Goal: Entertainment & Leisure: Consume media (video, audio)

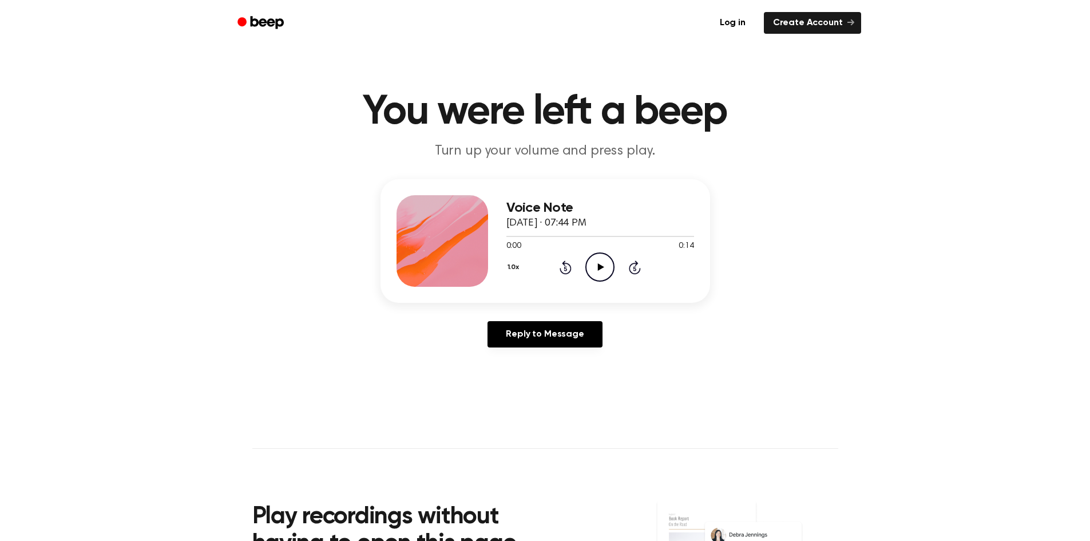
click at [592, 269] on icon "Play Audio" at bounding box center [599, 266] width 29 height 29
click at [610, 267] on icon "Play Audio" at bounding box center [599, 266] width 29 height 29
click at [598, 258] on icon "Play Audio" at bounding box center [599, 266] width 29 height 29
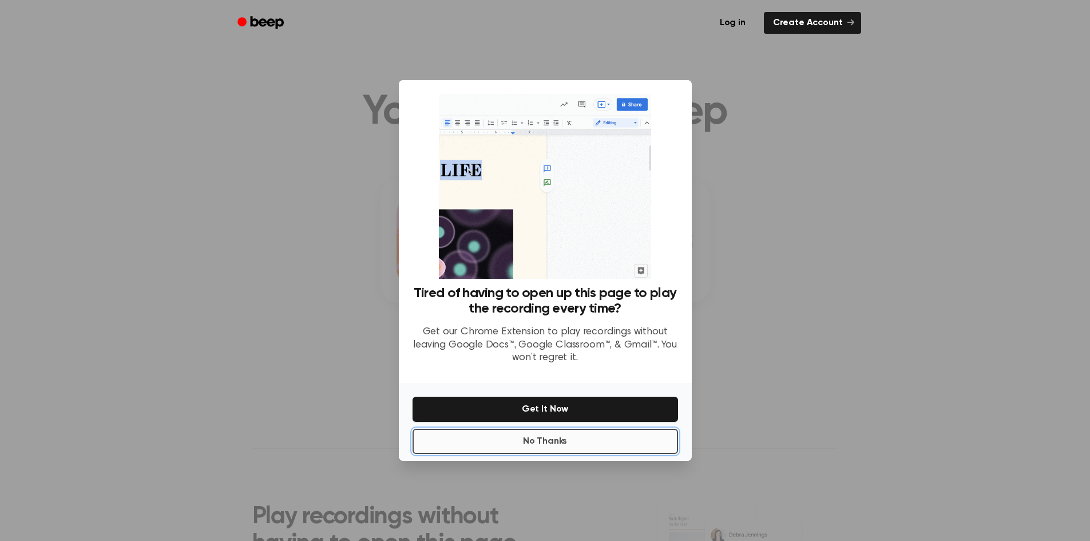
click at [594, 435] on button "No Thanks" at bounding box center [544, 441] width 265 height 25
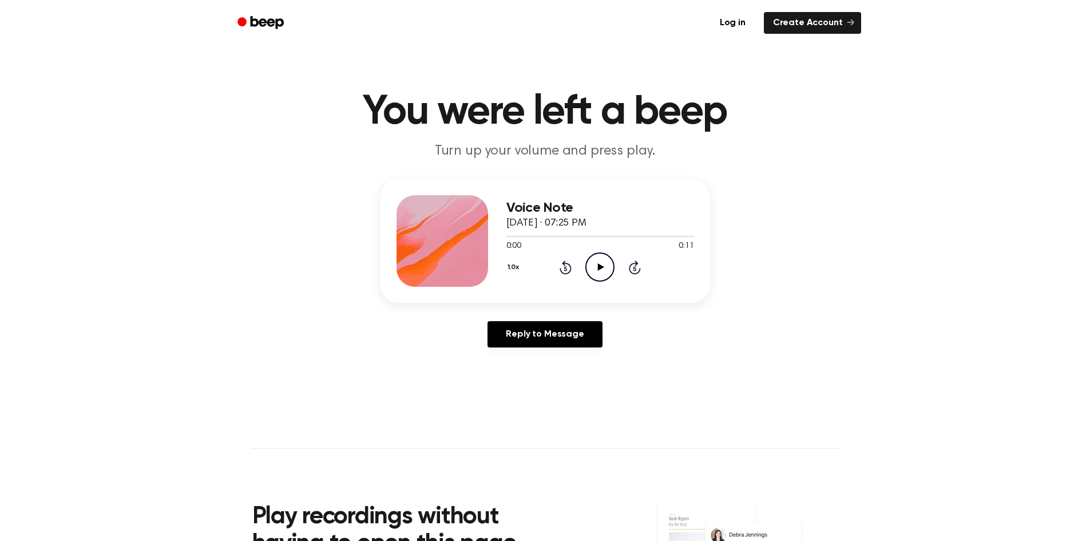
click at [599, 272] on icon "Play Audio" at bounding box center [599, 266] width 29 height 29
